Goal: Task Accomplishment & Management: Manage account settings

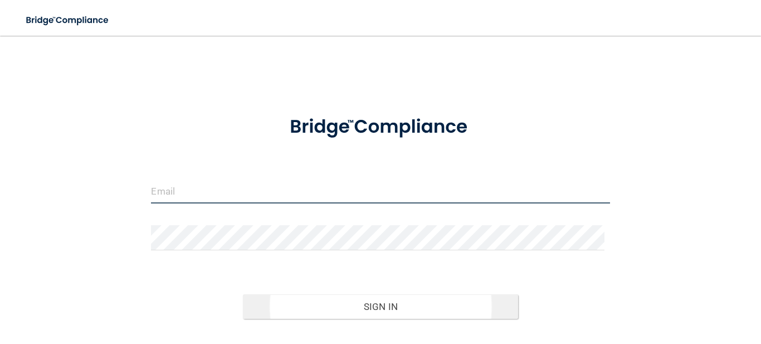
type input "[EMAIL_ADDRESS][DOMAIN_NAME]"
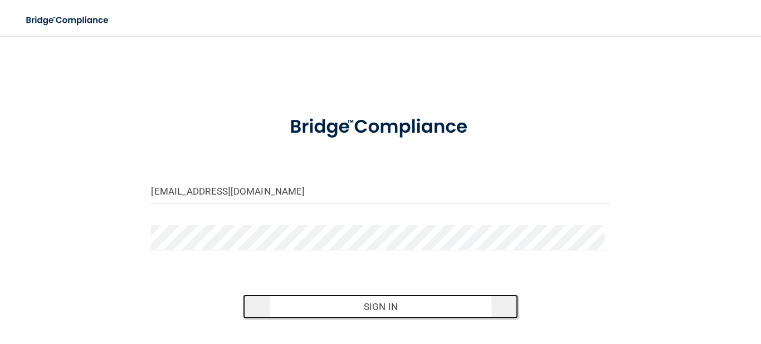
click at [378, 302] on button "Sign In" at bounding box center [380, 306] width 275 height 25
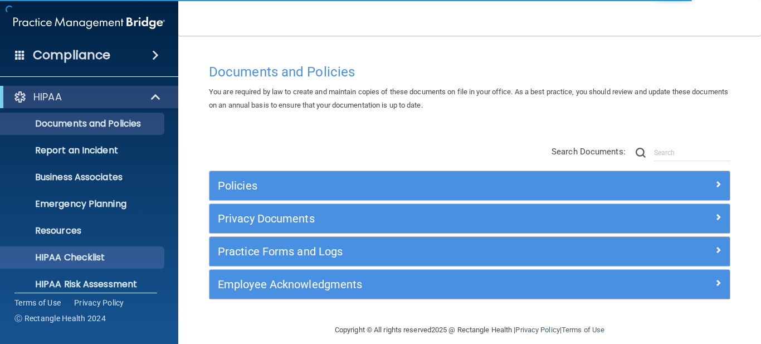
scroll to position [119, 0]
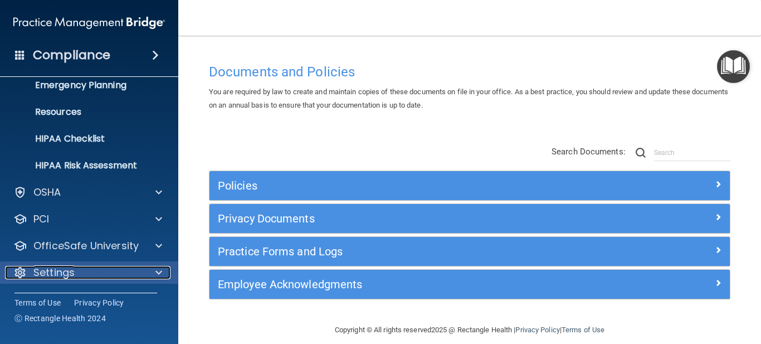
click at [157, 270] on span at bounding box center [158, 272] width 7 height 13
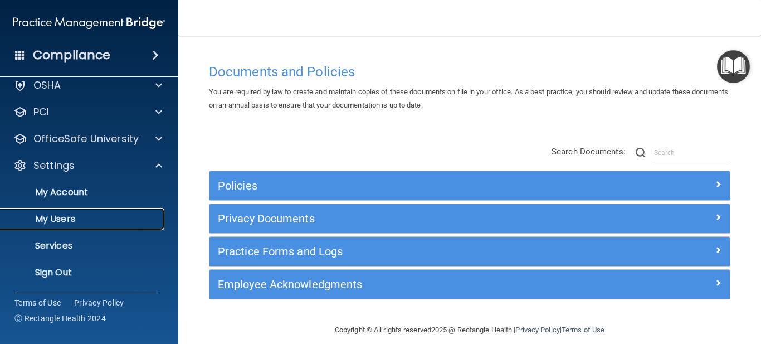
click at [58, 218] on p "My Users" at bounding box center [83, 218] width 152 height 11
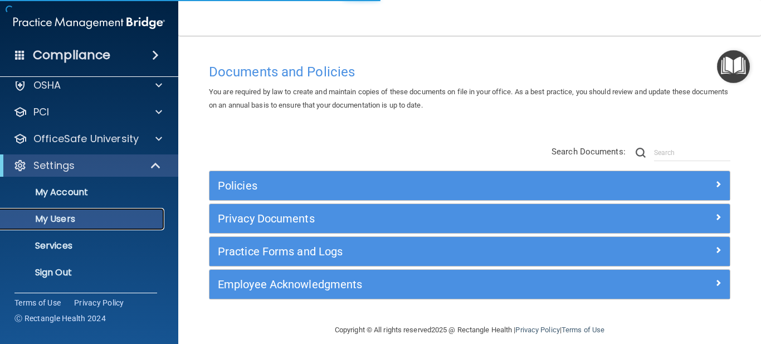
scroll to position [38, 0]
select select "20"
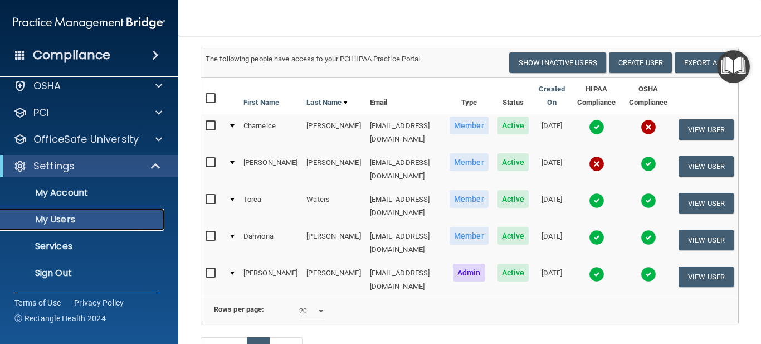
scroll to position [80, 0]
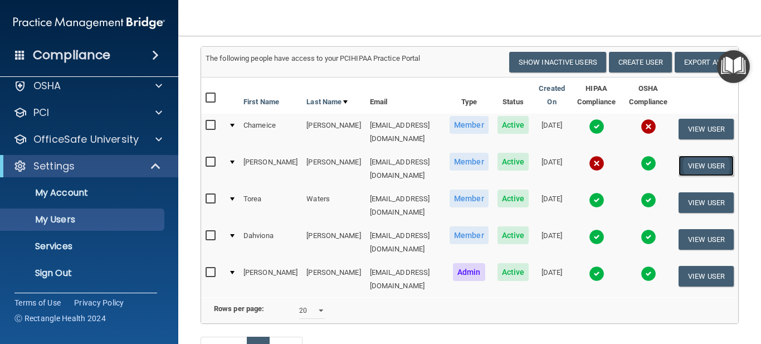
click at [695, 159] on button "View User" at bounding box center [705, 165] width 55 height 21
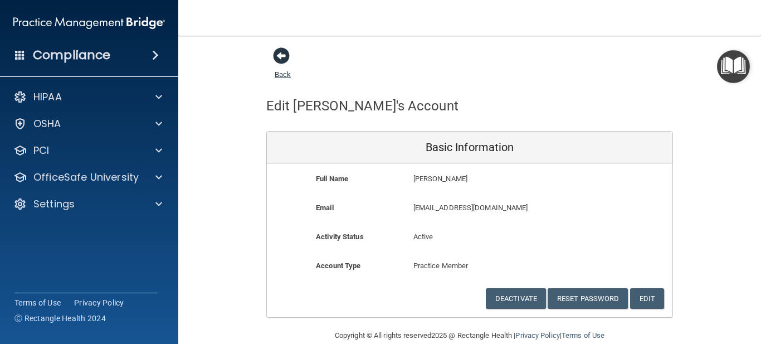
click at [274, 52] on span at bounding box center [281, 55] width 17 height 17
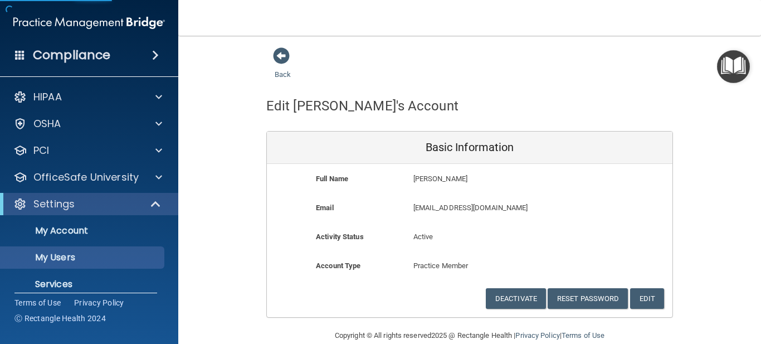
select select "20"
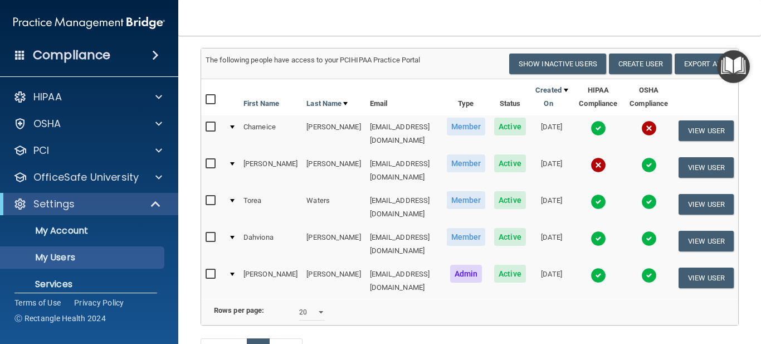
scroll to position [79, 0]
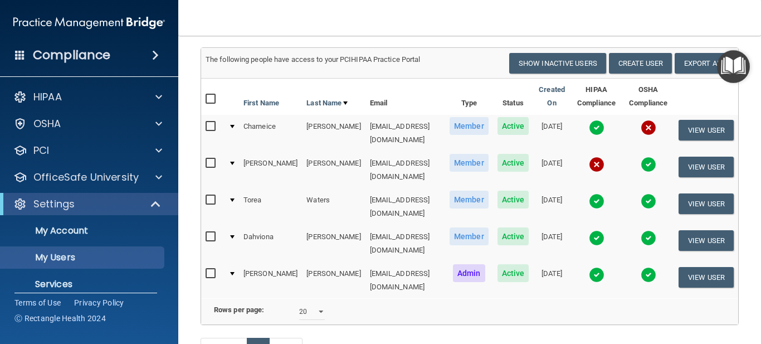
click at [365, 159] on td "[EMAIL_ADDRESS][DOMAIN_NAME]" at bounding box center [405, 169] width 80 height 37
click at [230, 161] on div at bounding box center [232, 162] width 4 height 3
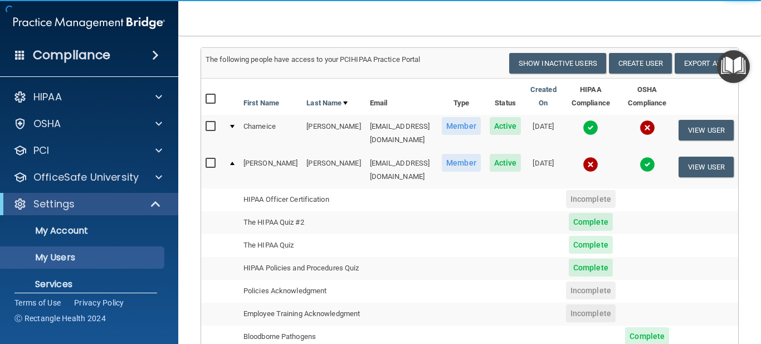
click at [239, 158] on td "[PERSON_NAME]" at bounding box center [270, 169] width 63 height 36
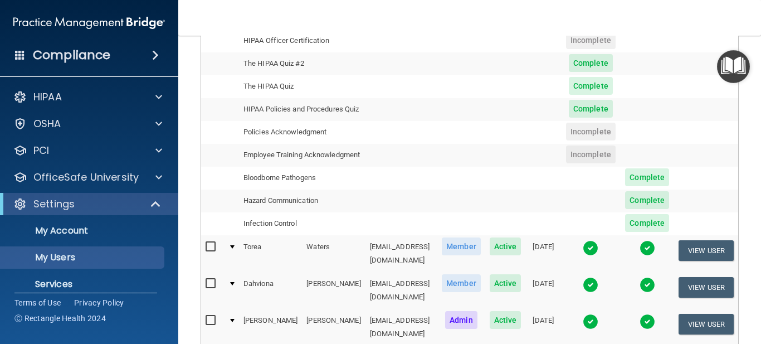
scroll to position [224, 0]
